Goal: Information Seeking & Learning: Learn about a topic

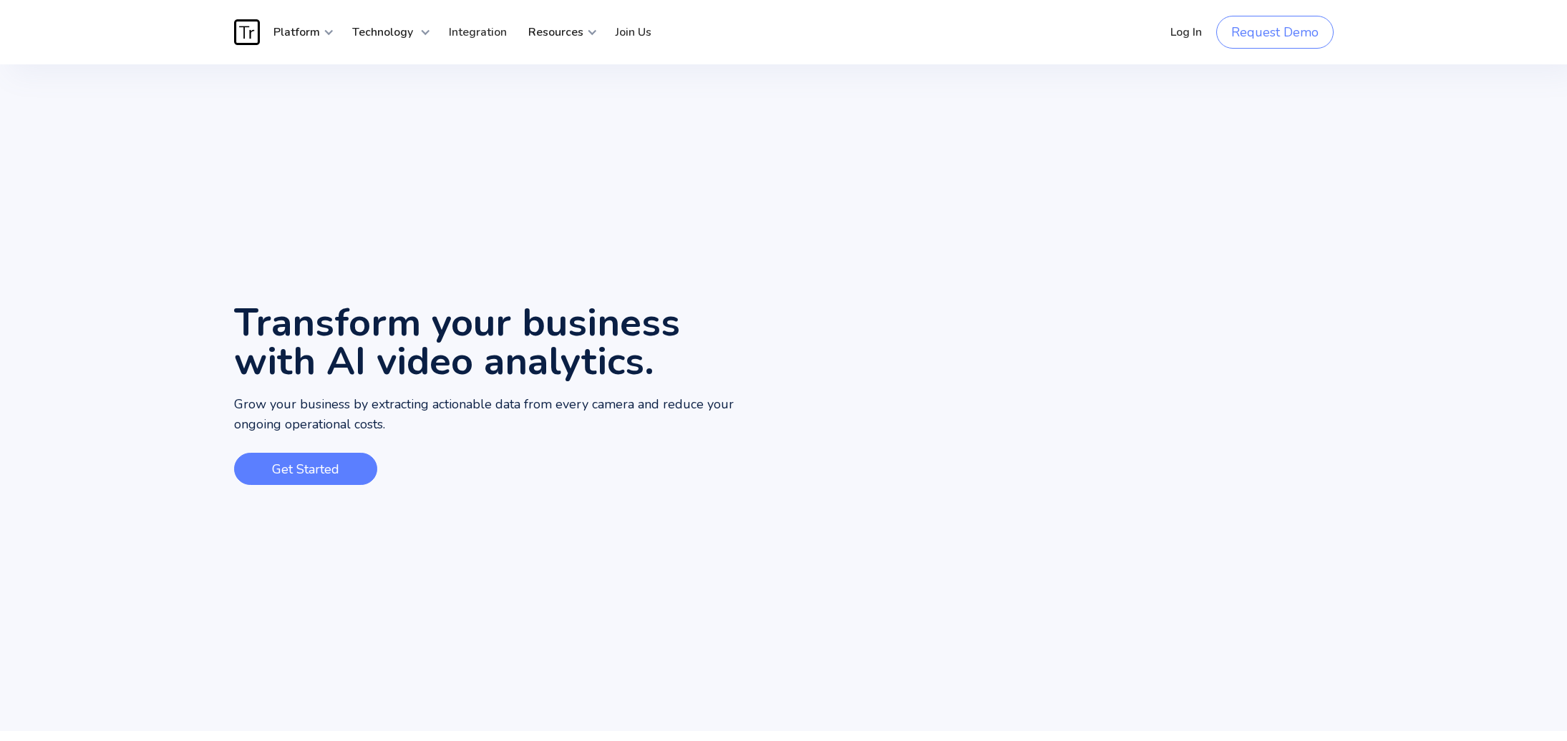
click at [305, 469] on link "Get Started" at bounding box center [305, 469] width 143 height 32
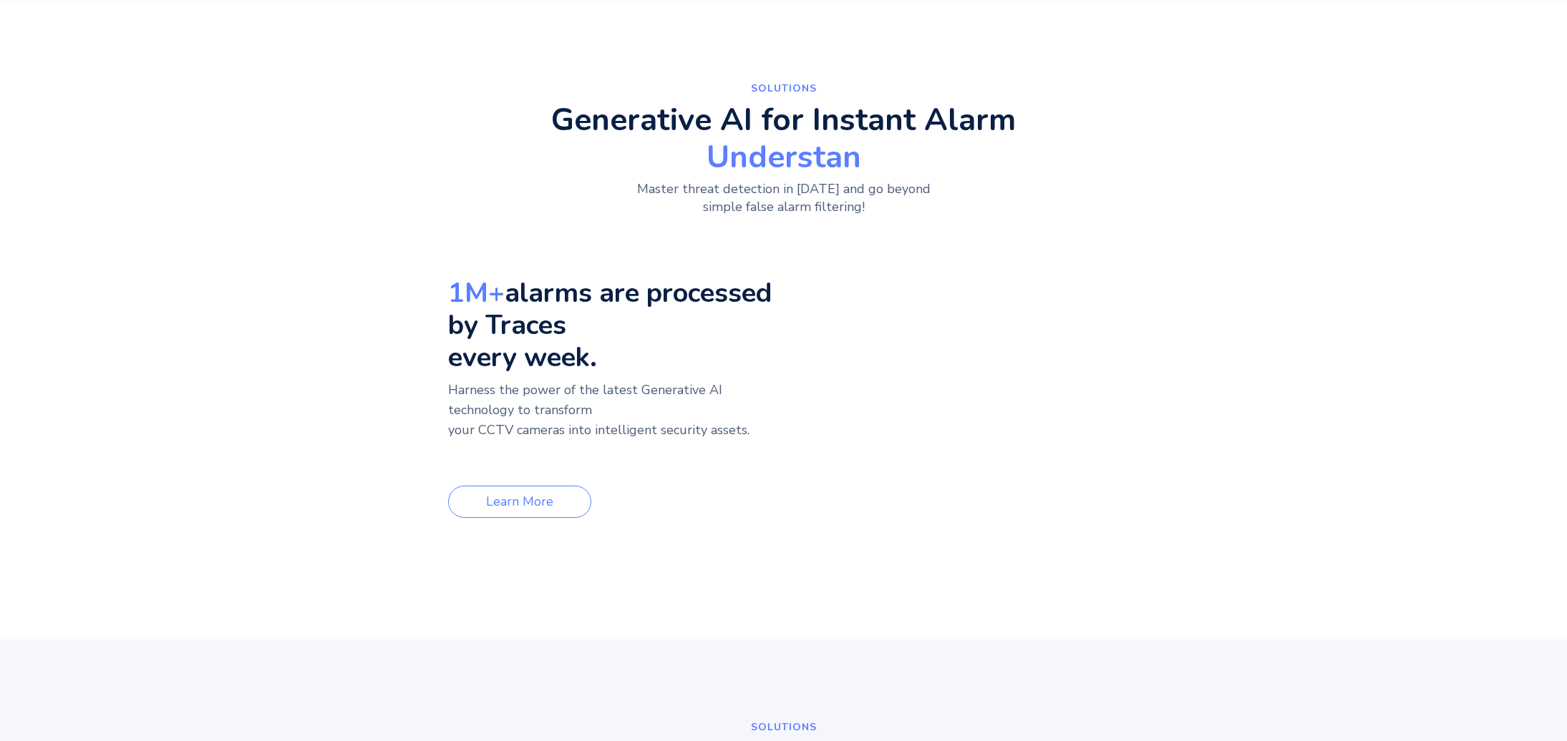
scroll to position [731, 0]
click at [516, 501] on link "Learn More" at bounding box center [519, 501] width 143 height 32
click at [1015, 308] on video "Your browser does not support the video tag." at bounding box center [1011, 308] width 215 height 107
click at [516, 501] on link "Learn More" at bounding box center [519, 501] width 143 height 32
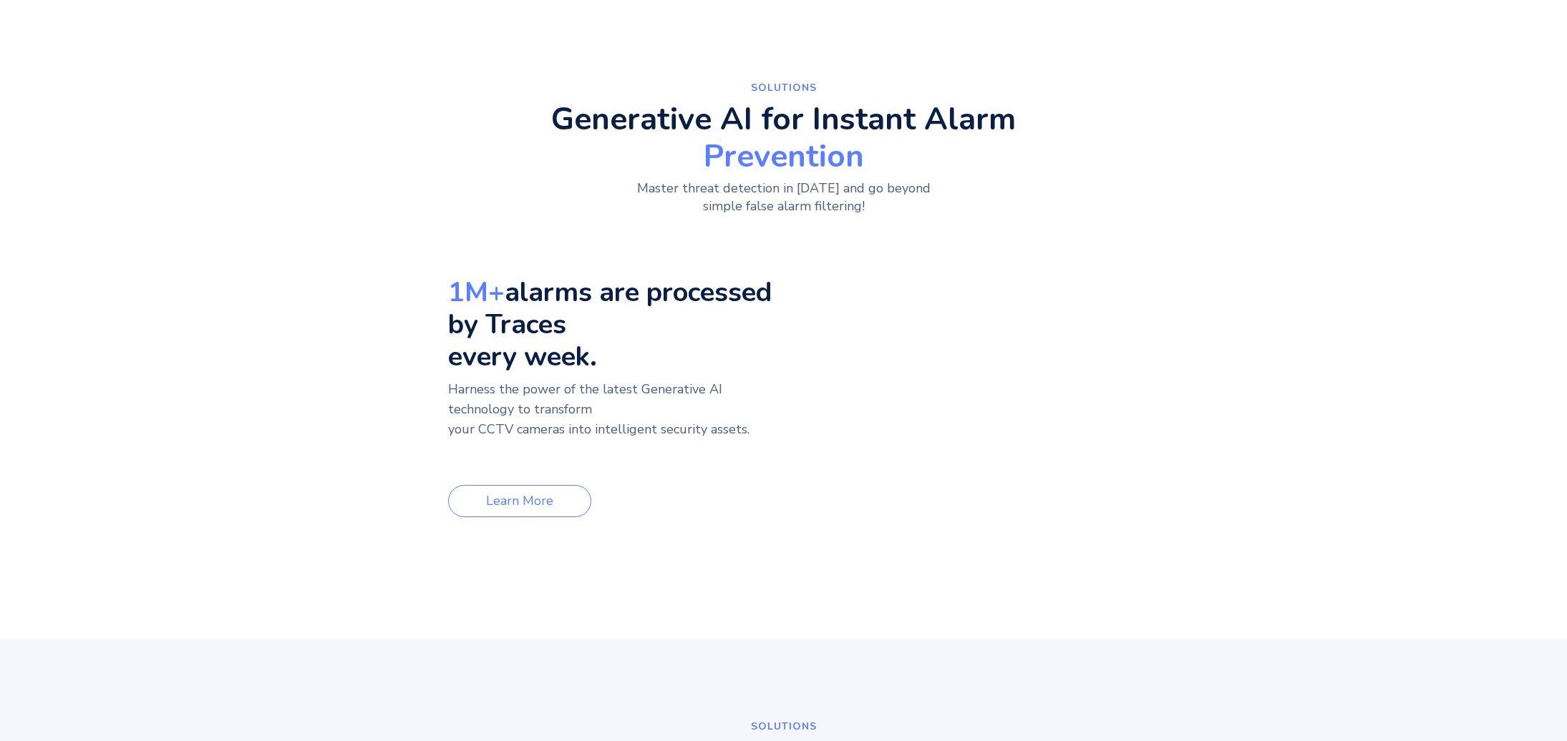
click at [1015, 308] on video "Your browser does not support the video tag." at bounding box center [1011, 308] width 215 height 107
click at [516, 501] on link "Learn More" at bounding box center [519, 501] width 143 height 32
click at [1015, 308] on video "Your browser does not support the video tag." at bounding box center [1011, 308] width 215 height 107
click at [516, 501] on link "Learn More" at bounding box center [519, 501] width 143 height 32
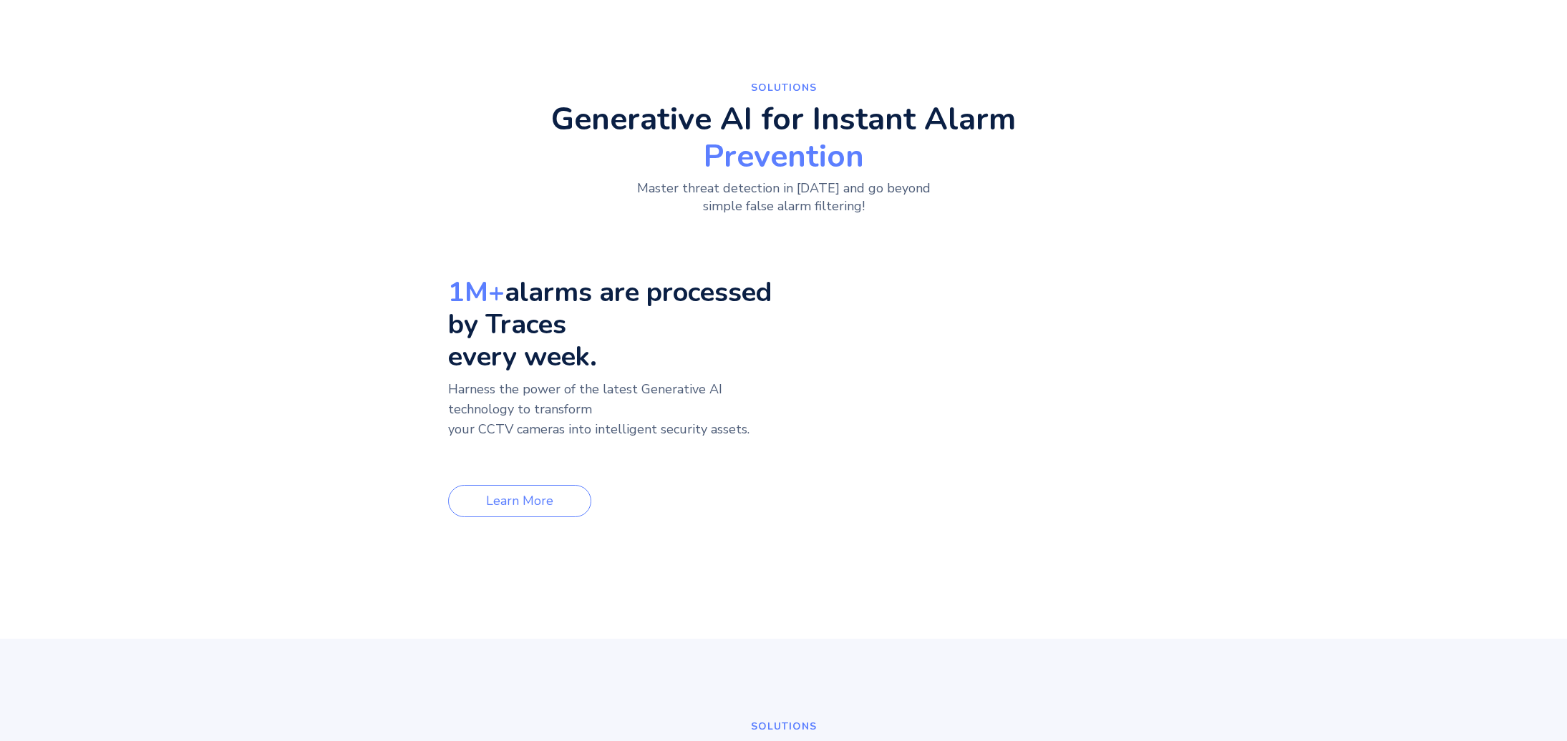
click at [1015, 308] on video "Your browser does not support the video tag." at bounding box center [1011, 308] width 215 height 107
click at [516, 501] on link "Learn More" at bounding box center [519, 501] width 143 height 32
click at [1015, 308] on video "Your browser does not support the video tag." at bounding box center [1011, 308] width 215 height 107
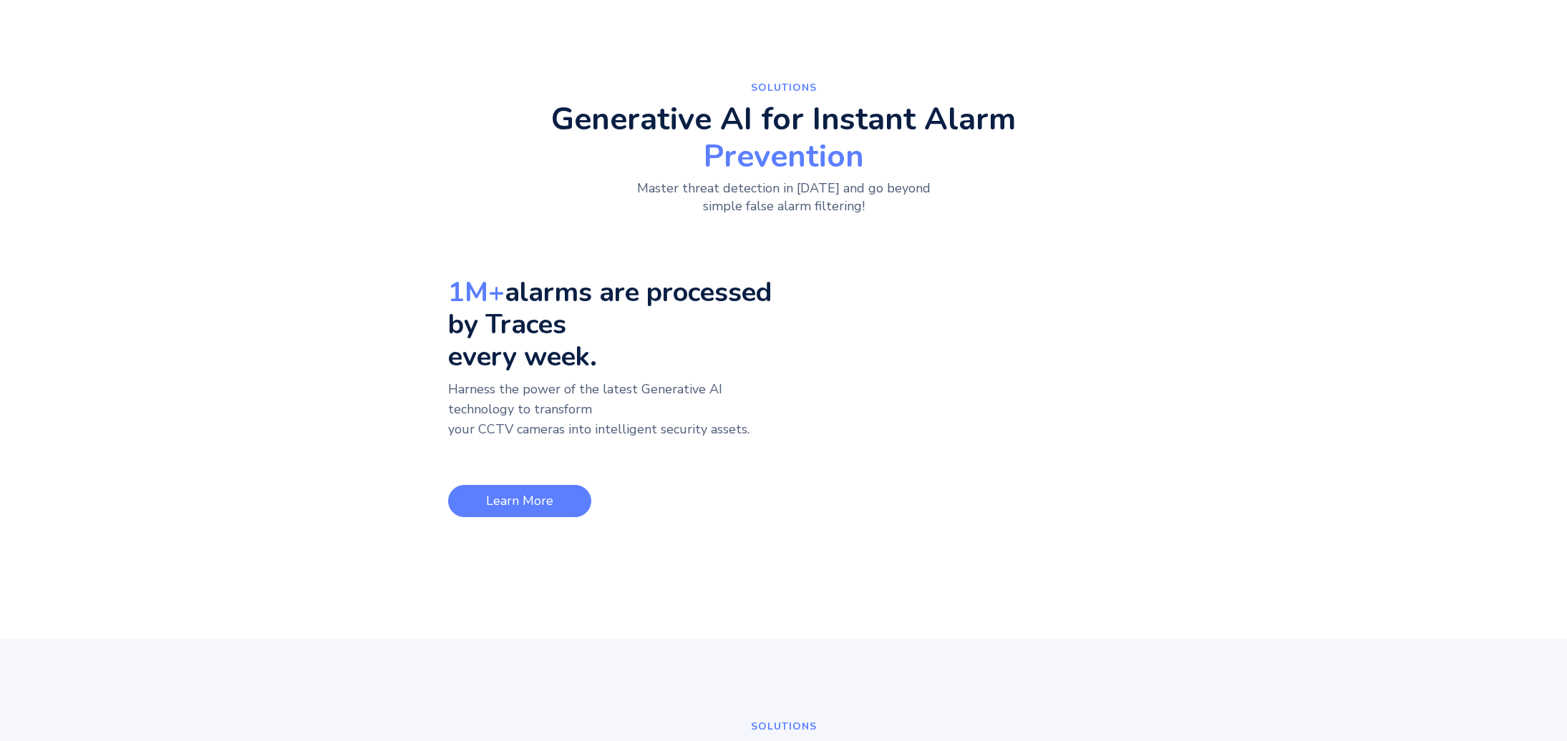
click at [516, 501] on link "Learn More" at bounding box center [519, 501] width 143 height 32
click at [1015, 308] on video "Your browser does not support the video tag." at bounding box center [1011, 308] width 215 height 107
click at [516, 501] on link "Learn More" at bounding box center [519, 501] width 143 height 32
click at [1015, 308] on video "Your browser does not support the video tag." at bounding box center [1011, 308] width 215 height 107
click at [516, 501] on link "Learn More" at bounding box center [519, 501] width 143 height 32
